Goal: Feedback & Contribution: Submit feedback/report problem

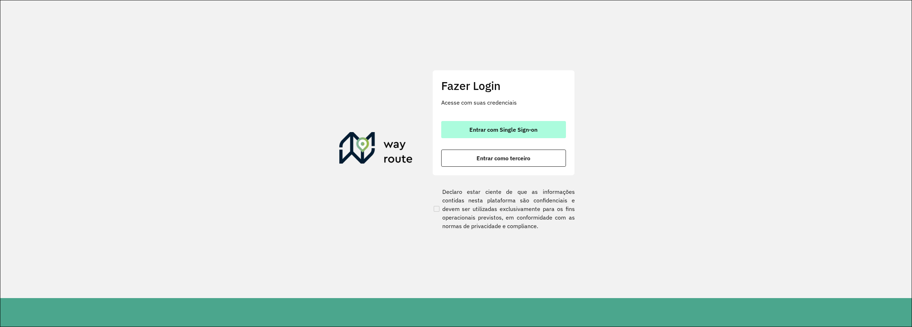
click at [522, 134] on button "Entrar com Single Sign-on" at bounding box center [503, 129] width 125 height 17
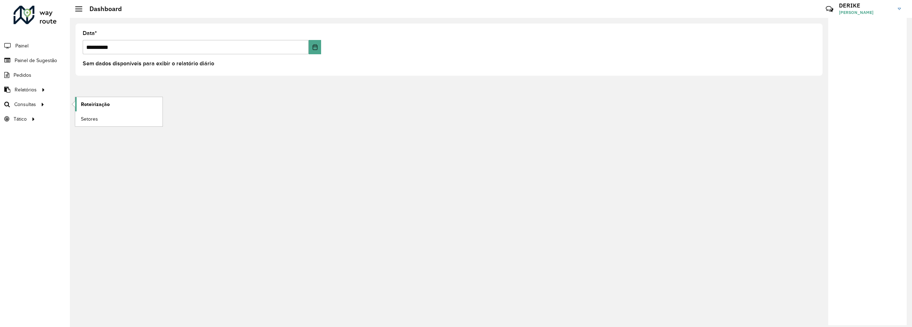
click at [88, 104] on span "Roteirização" at bounding box center [95, 104] width 29 height 7
click at [27, 57] on span "Painel de Sugestão" at bounding box center [37, 60] width 45 height 7
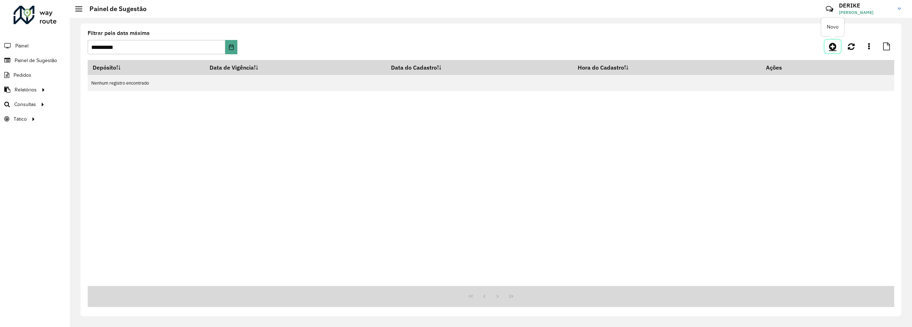
click at [833, 46] on icon at bounding box center [832, 46] width 7 height 9
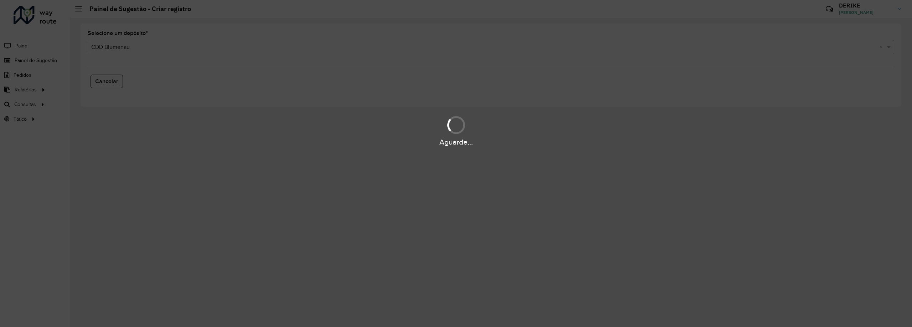
click at [118, 48] on div "Aguarde..." at bounding box center [456, 163] width 912 height 327
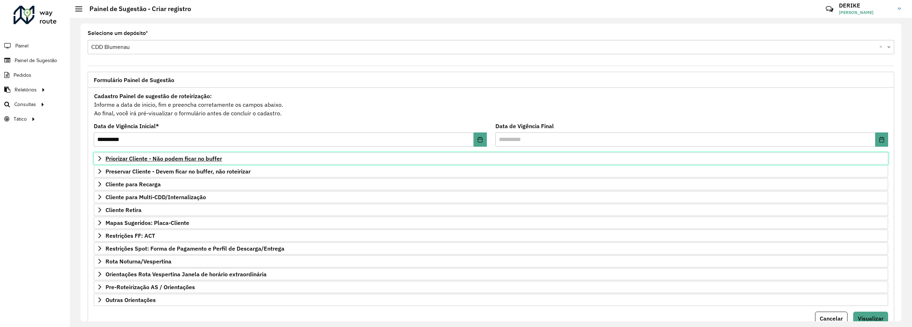
click at [171, 159] on span "Priorizar Cliente - Não podem ficar no buffer" at bounding box center [164, 158] width 117 height 6
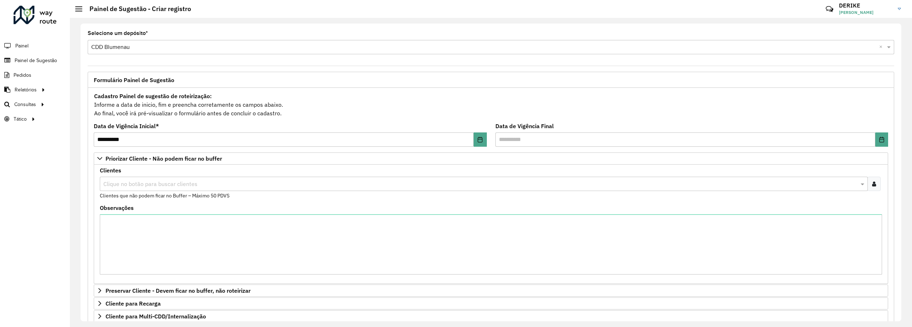
click at [165, 182] on input "text" at bounding box center [481, 184] width 758 height 9
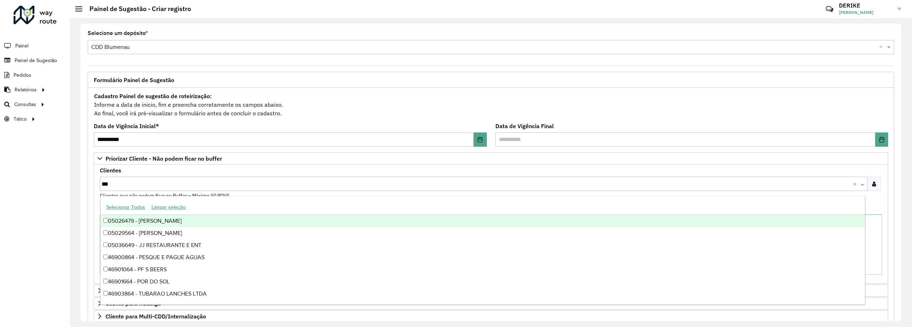
type input "****"
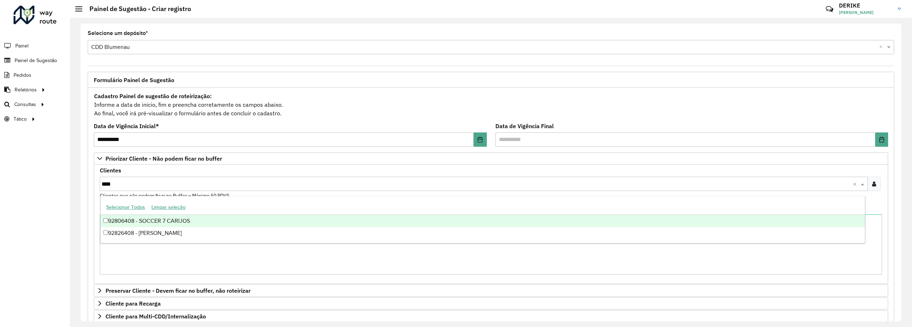
click at [142, 221] on div "92806408 - SOCCER 7 CARIJOS" at bounding box center [483, 221] width 765 height 12
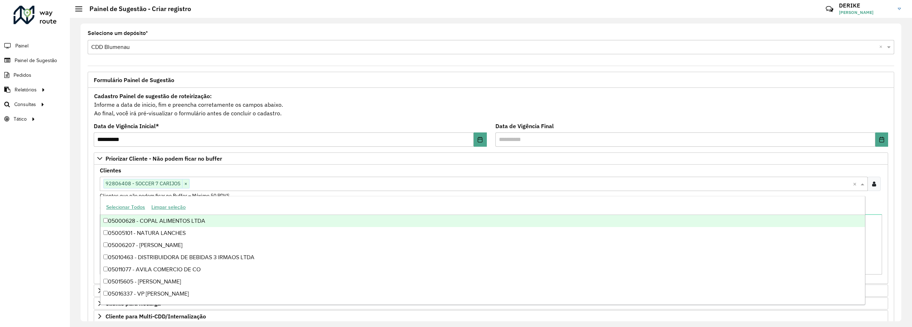
click at [263, 204] on div "Selecionar Todos Limpar seleção" at bounding box center [483, 207] width 765 height 15
click at [275, 173] on div "Clientes Clique no botão para buscar clientes 92806408 - SOCCER 7 CARIJOS × × C…" at bounding box center [491, 184] width 783 height 32
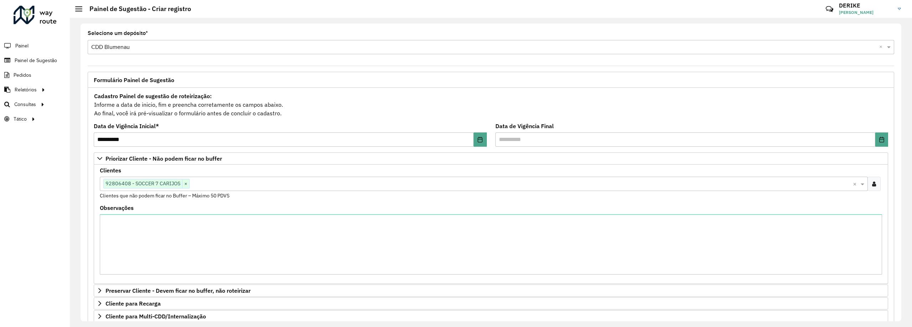
scroll to position [149, 0]
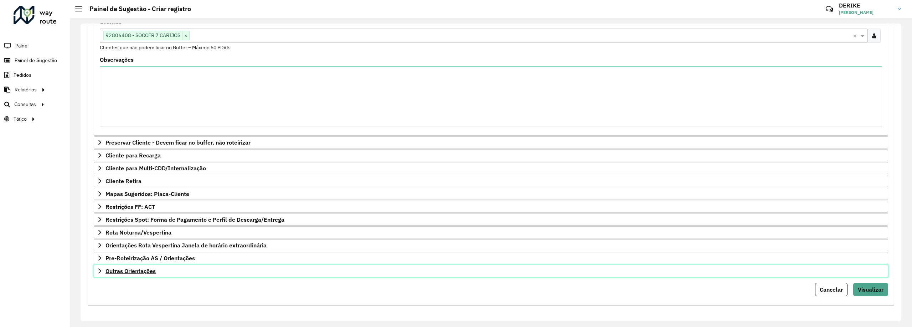
click at [155, 273] on span "Outras Orientações" at bounding box center [131, 271] width 50 height 6
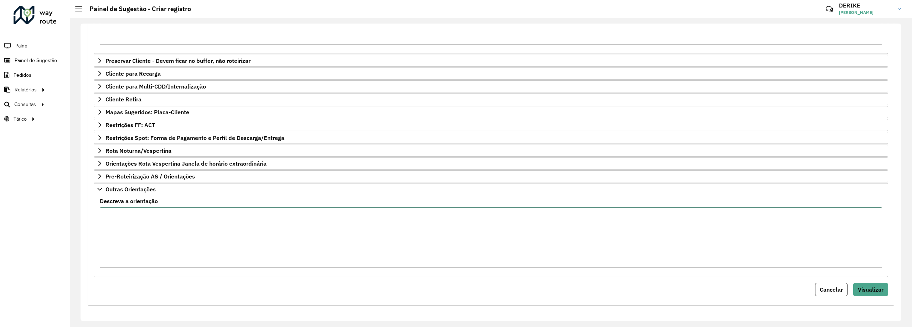
click at [205, 225] on textarea "Descreva a orientação" at bounding box center [491, 237] width 783 height 60
paste textarea "*******"
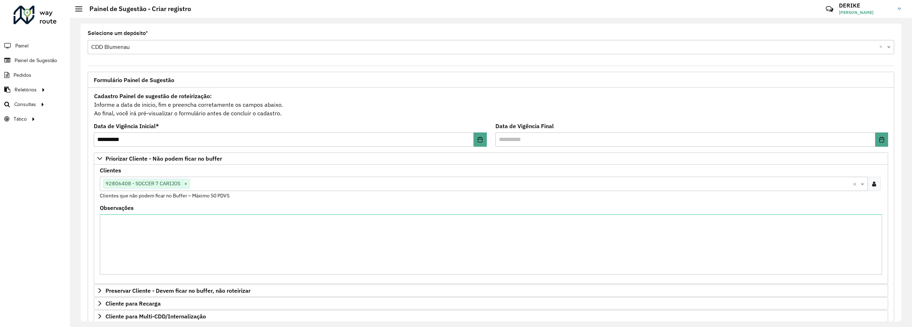
scroll to position [236, 0]
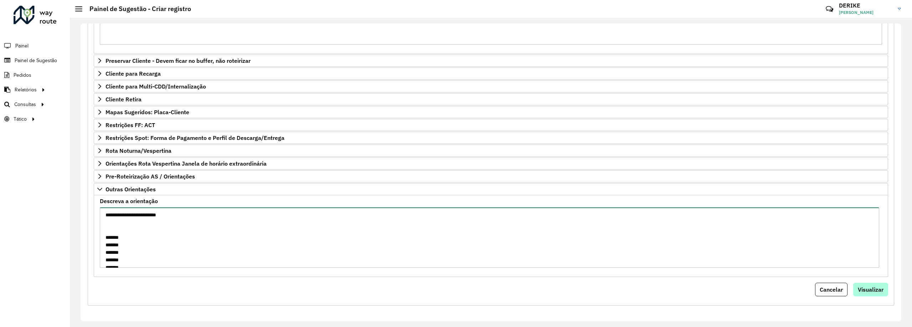
type textarea "**********"
click at [873, 288] on span "Visualizar" at bounding box center [871, 289] width 26 height 7
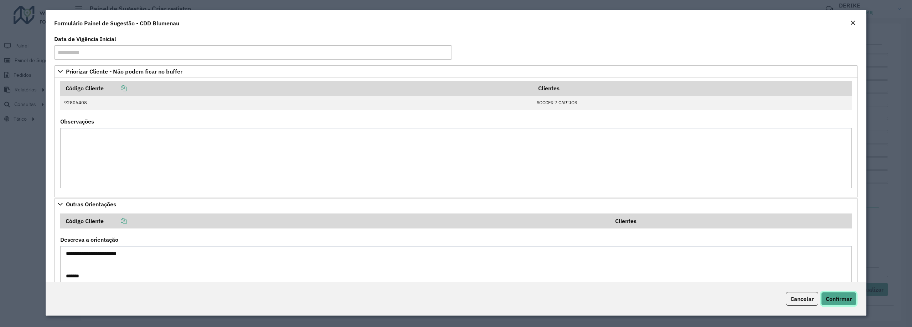
click at [844, 296] on span "Confirmar" at bounding box center [839, 298] width 26 height 7
